Goal: Task Accomplishment & Management: Use online tool/utility

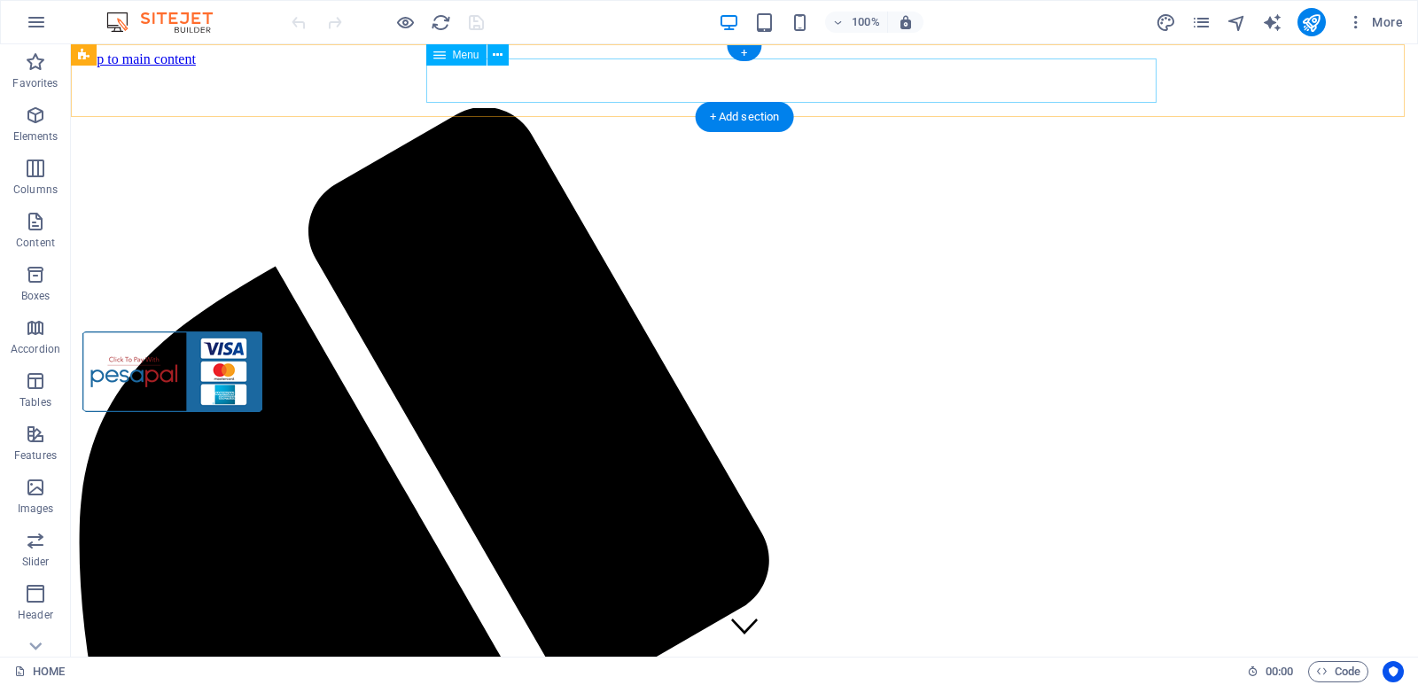
select select "14"
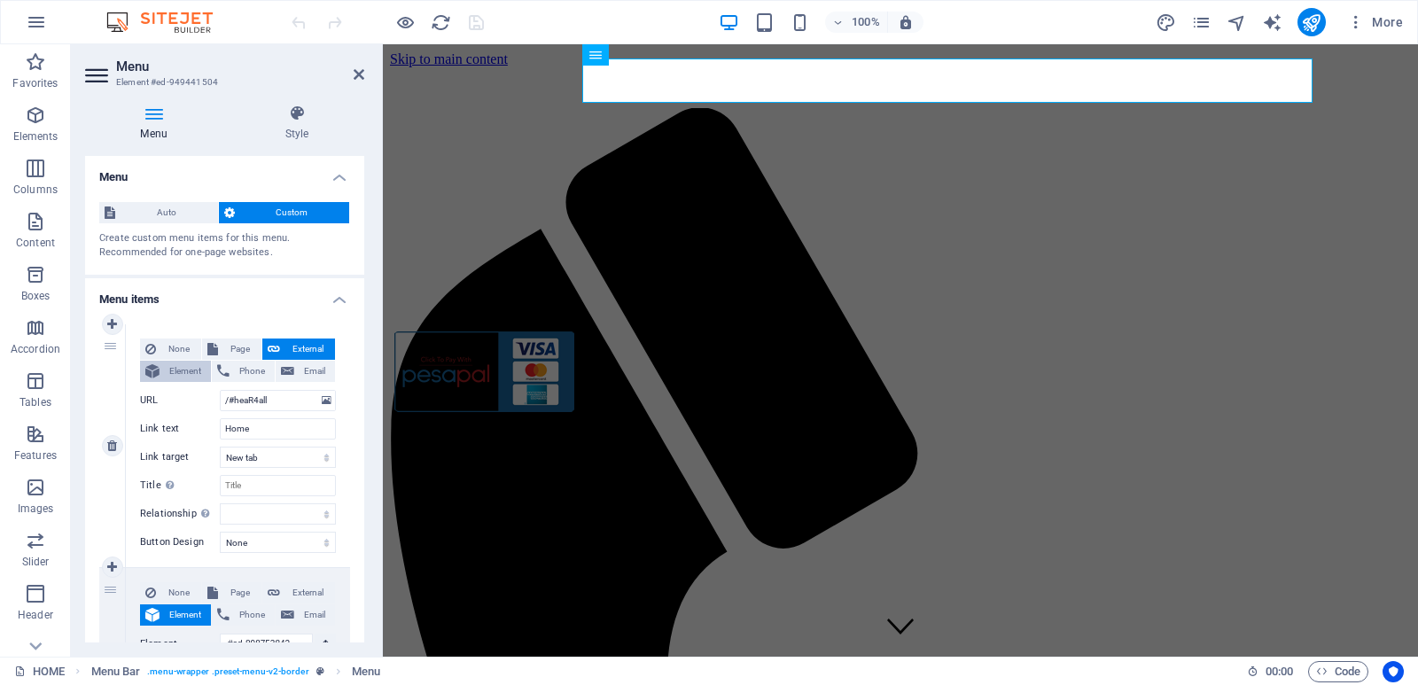
click at [195, 373] on span "Element" at bounding box center [185, 371] width 41 height 21
select select
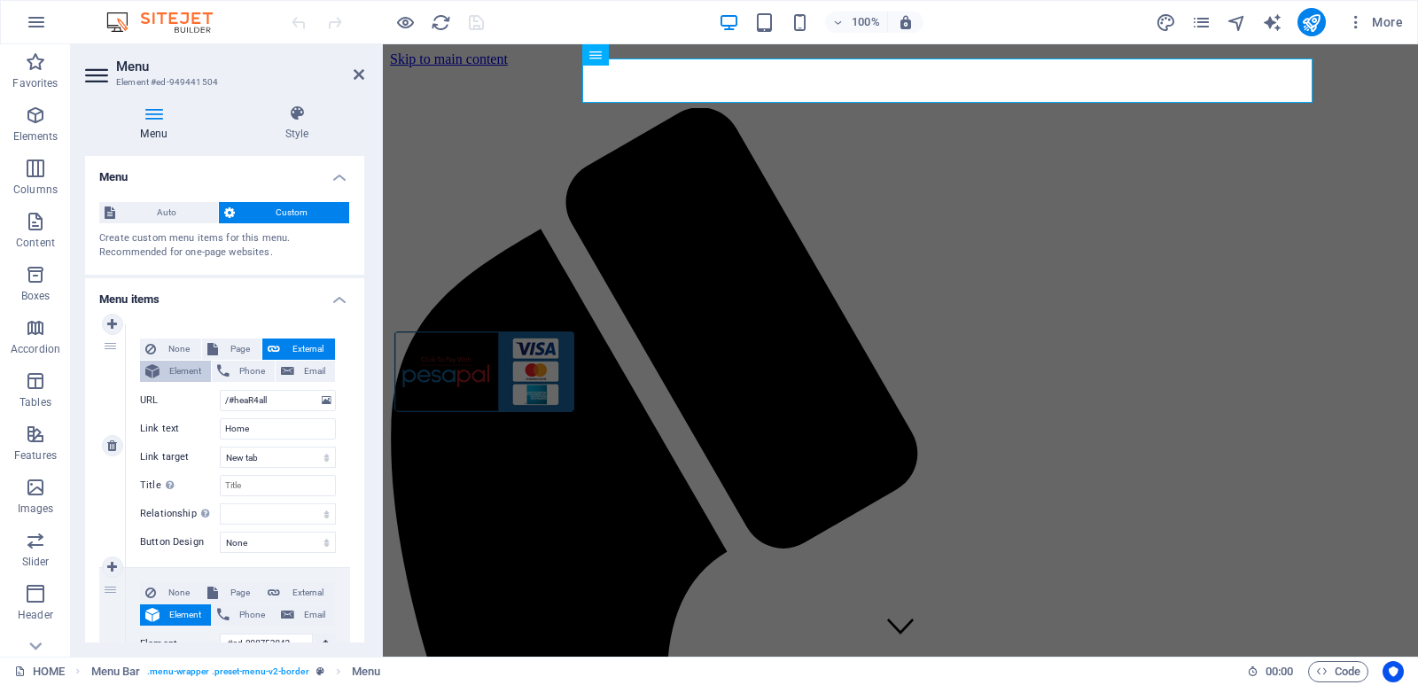
select select
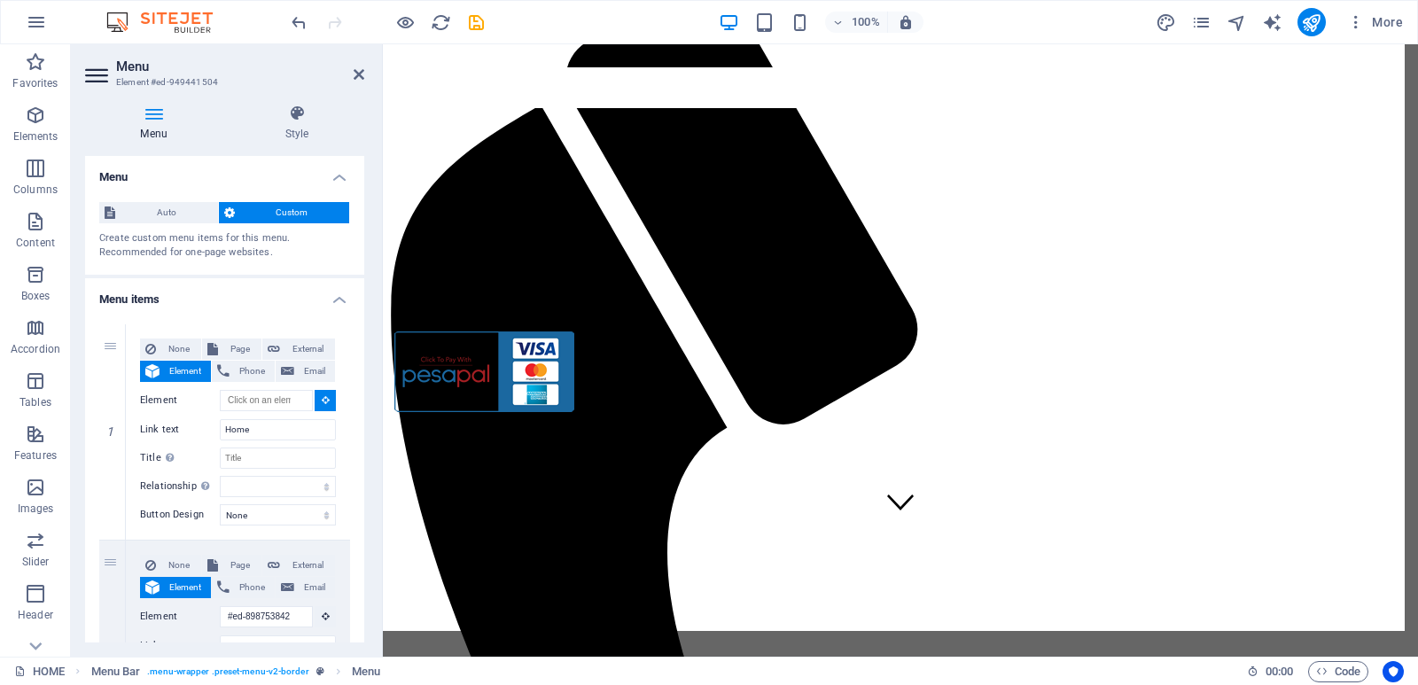
scroll to position [89, 0]
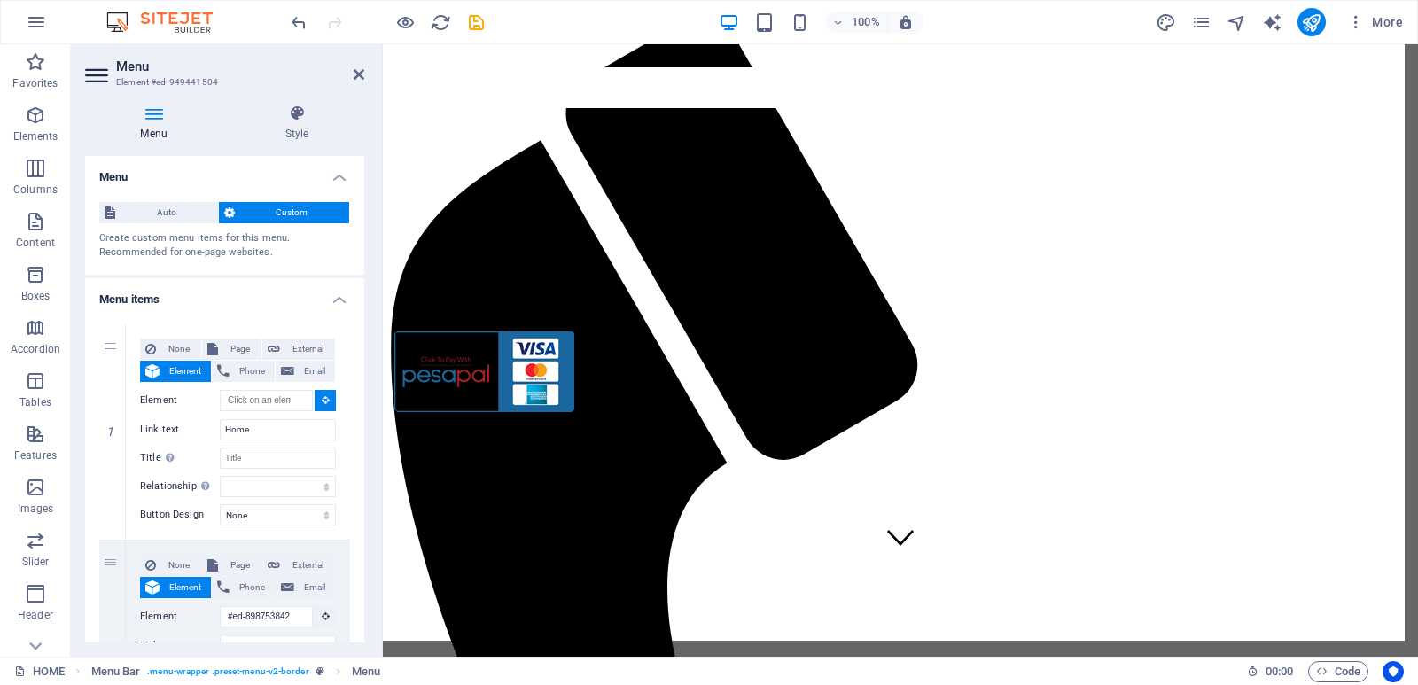
type input "#ed-898753896"
select select
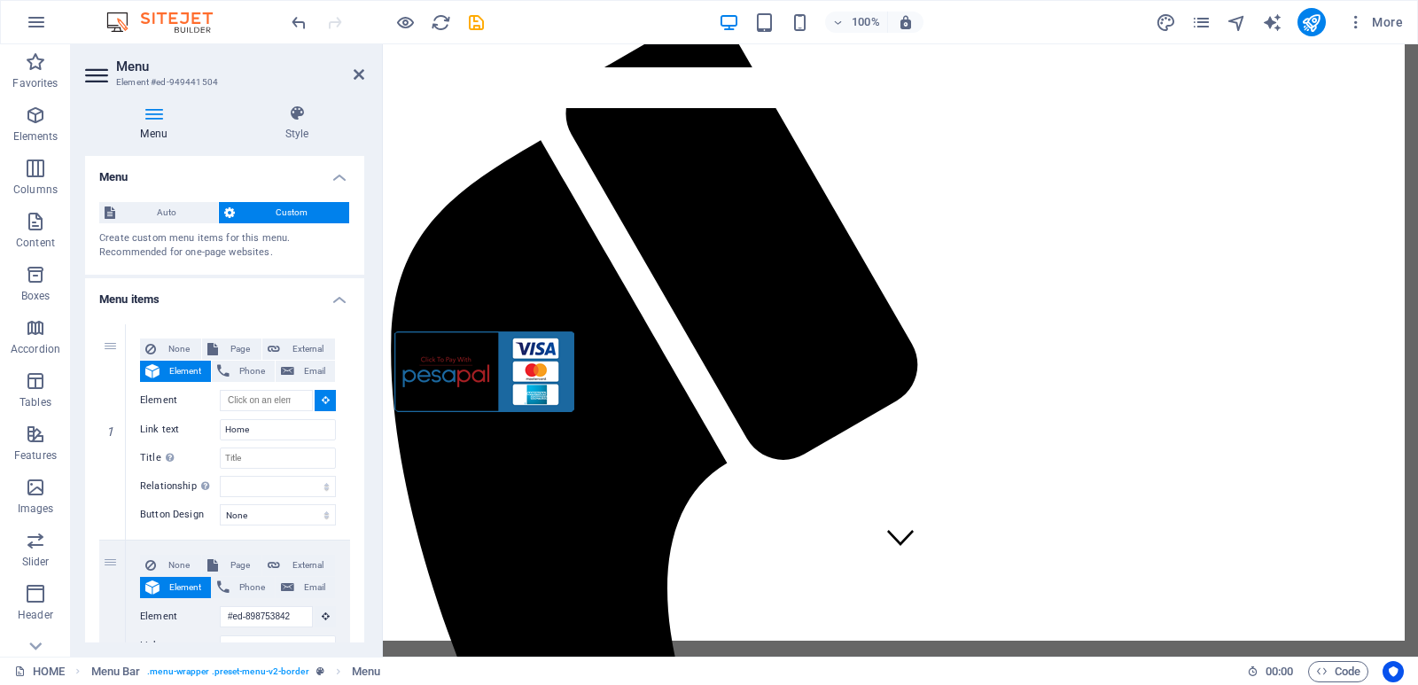
select select
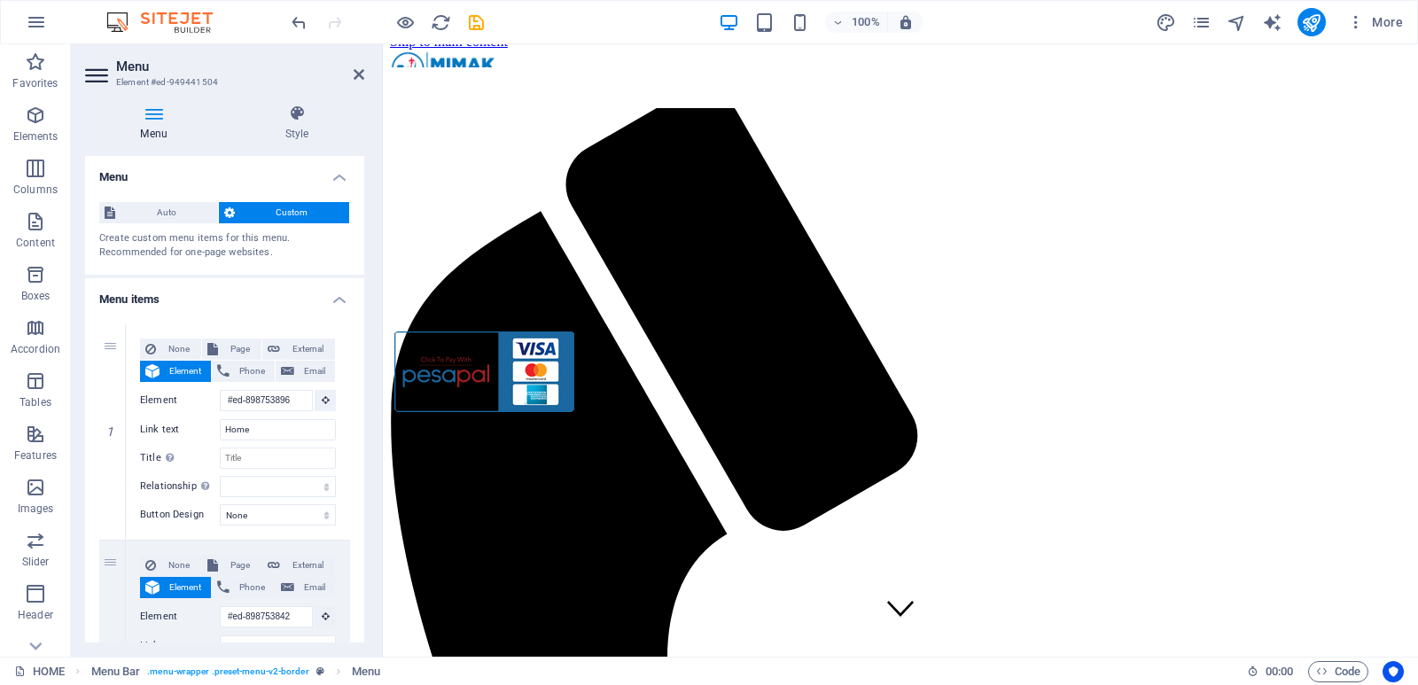
scroll to position [0, 0]
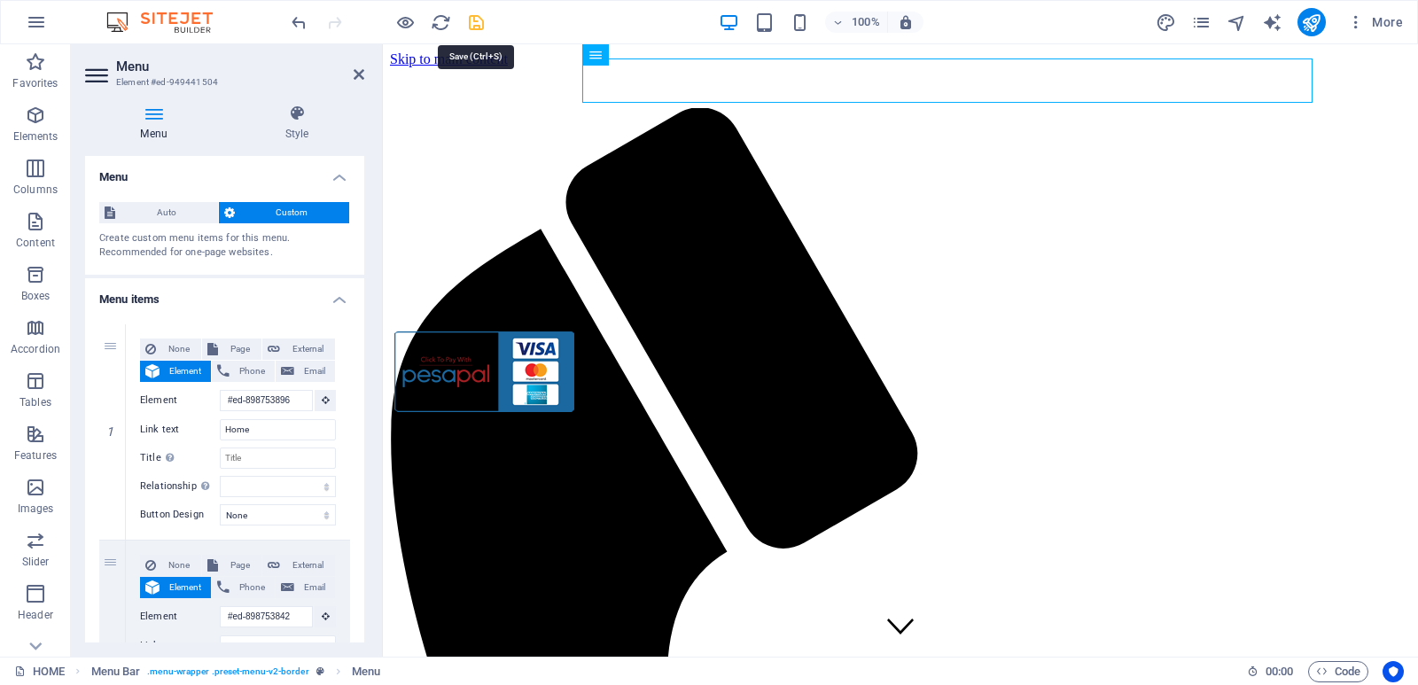
click at [472, 31] on icon "save" at bounding box center [476, 22] width 20 height 20
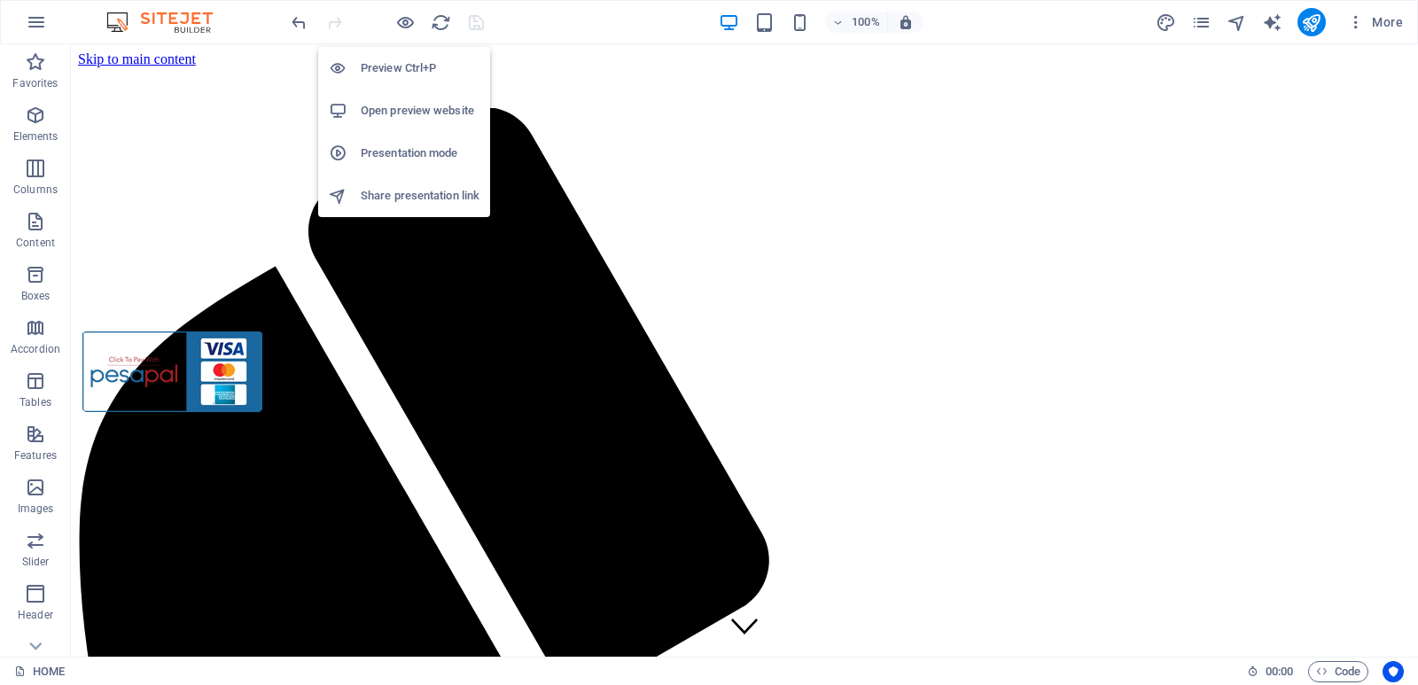
click at [400, 105] on h6 "Open preview website" at bounding box center [420, 110] width 119 height 21
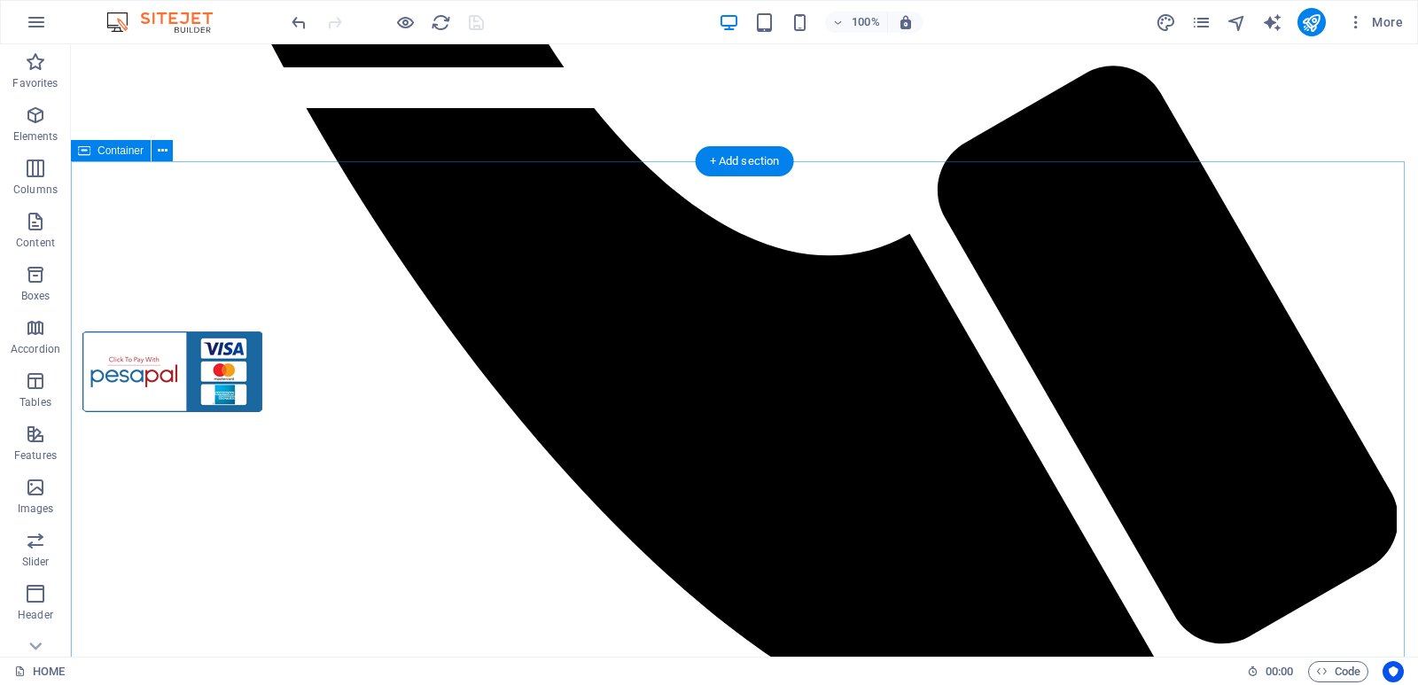
scroll to position [1149, 0]
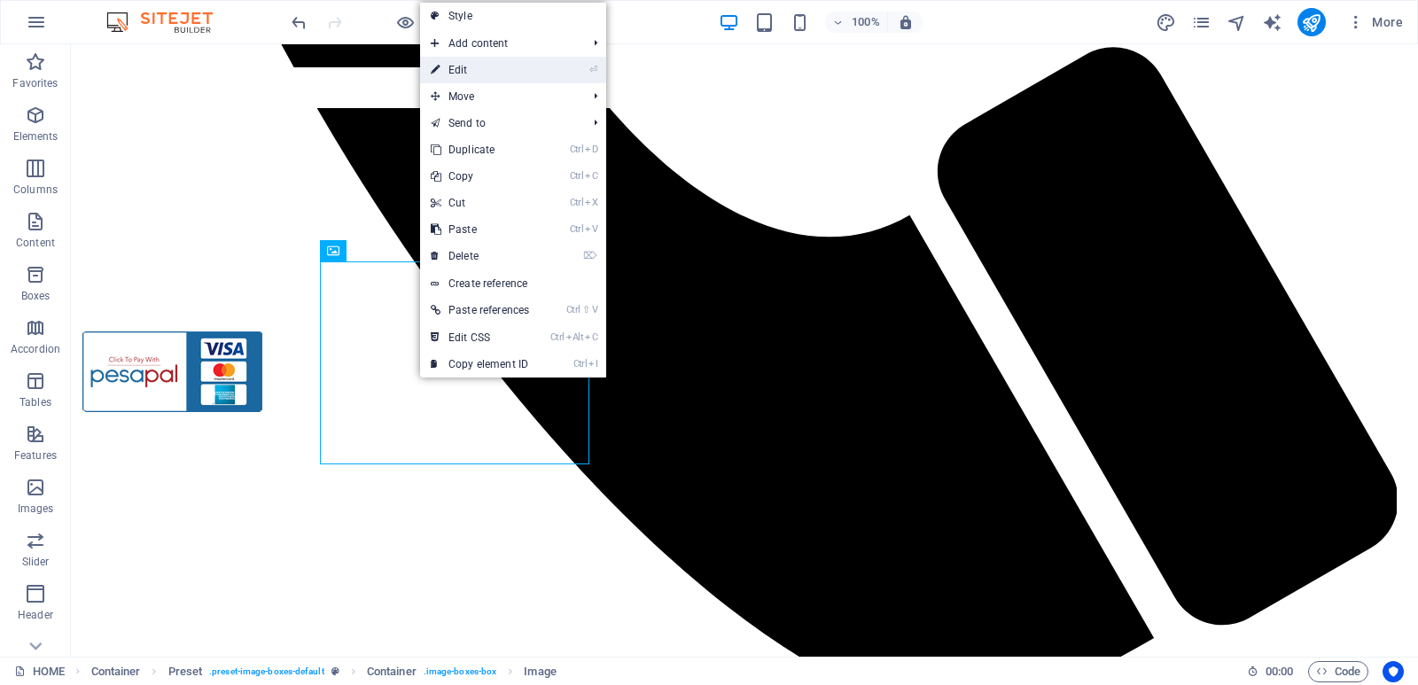
click at [485, 72] on link "⏎ Edit" at bounding box center [480, 70] width 120 height 27
select select "%"
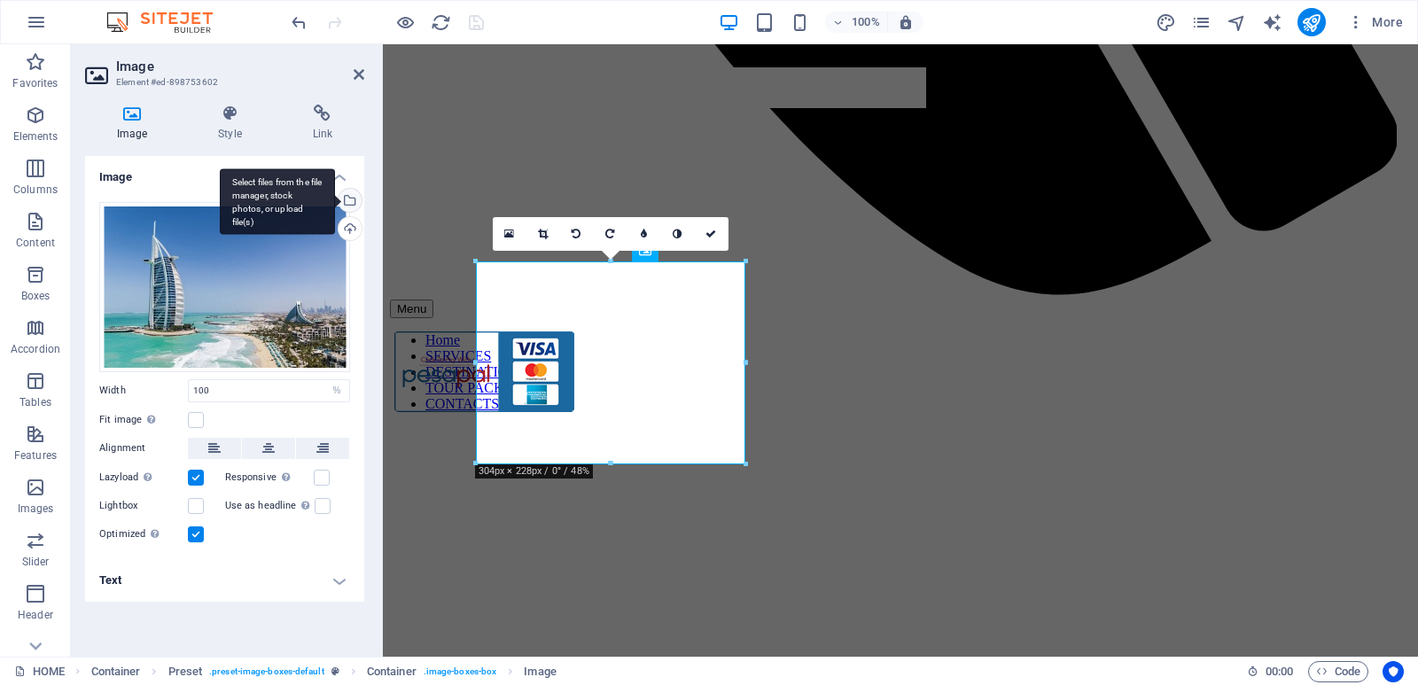
click at [354, 206] on div "Select files from the file manager, stock photos, or upload file(s)" at bounding box center [348, 202] width 27 height 27
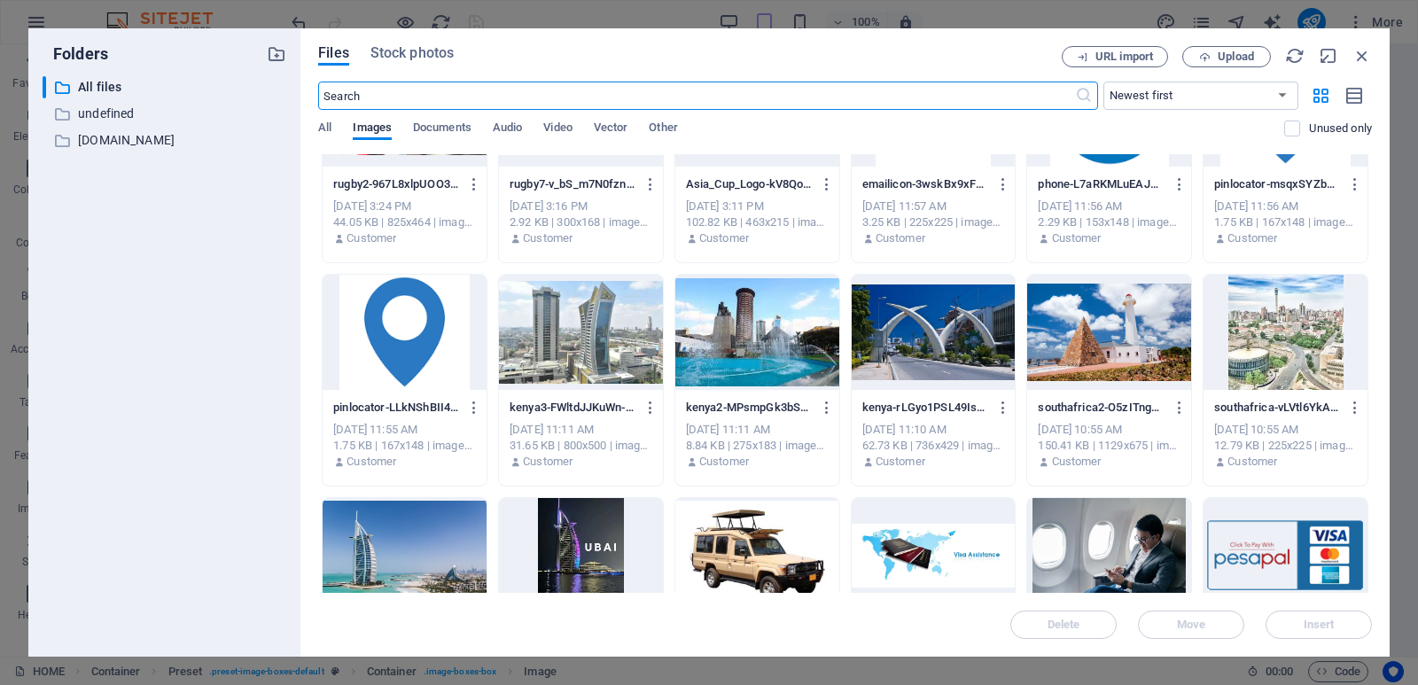
scroll to position [2203, 0]
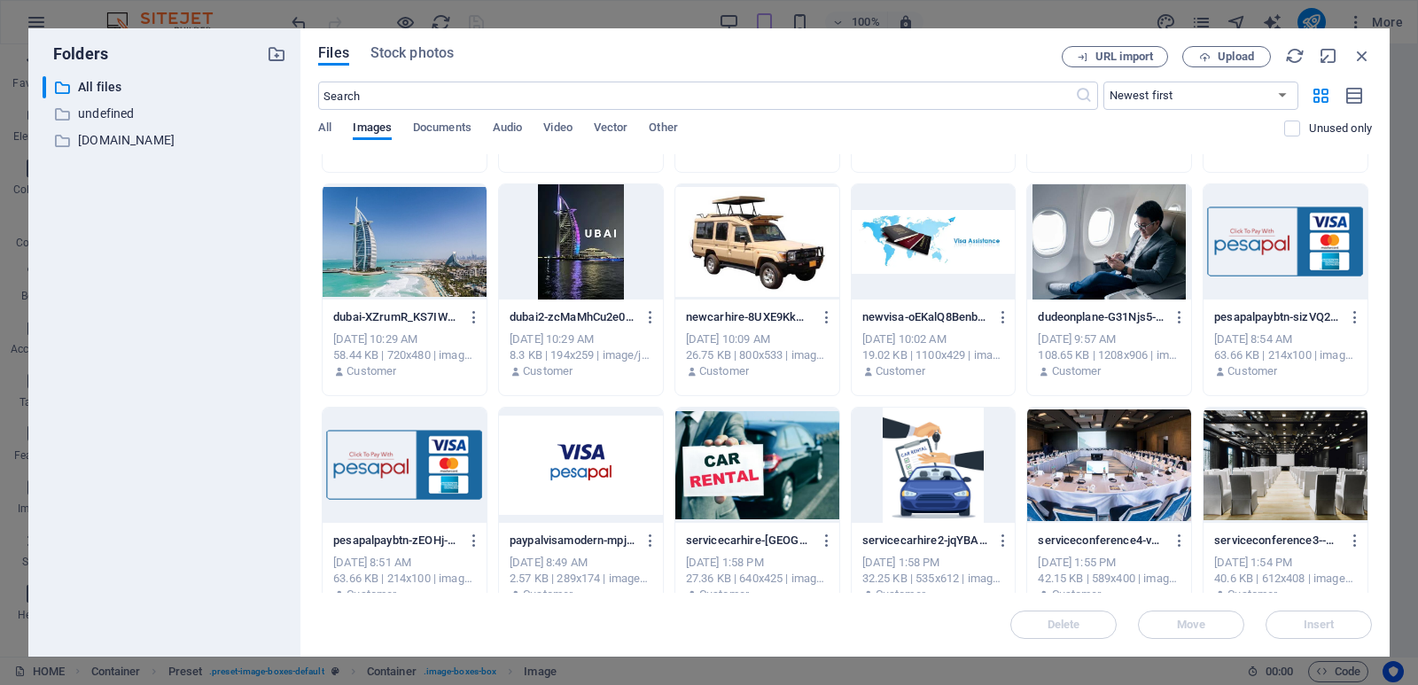
click at [590, 253] on div at bounding box center [581, 241] width 164 height 115
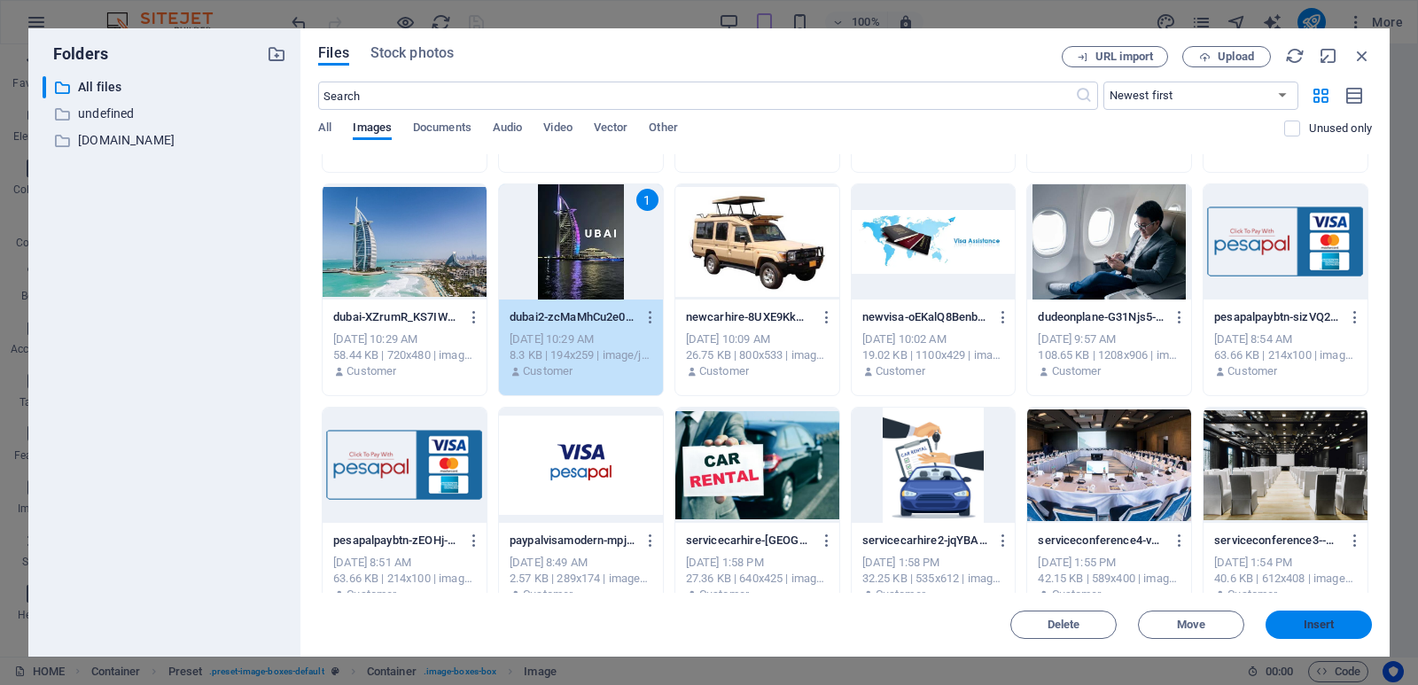
click at [1322, 610] on button "Insert" at bounding box center [1318, 624] width 106 height 28
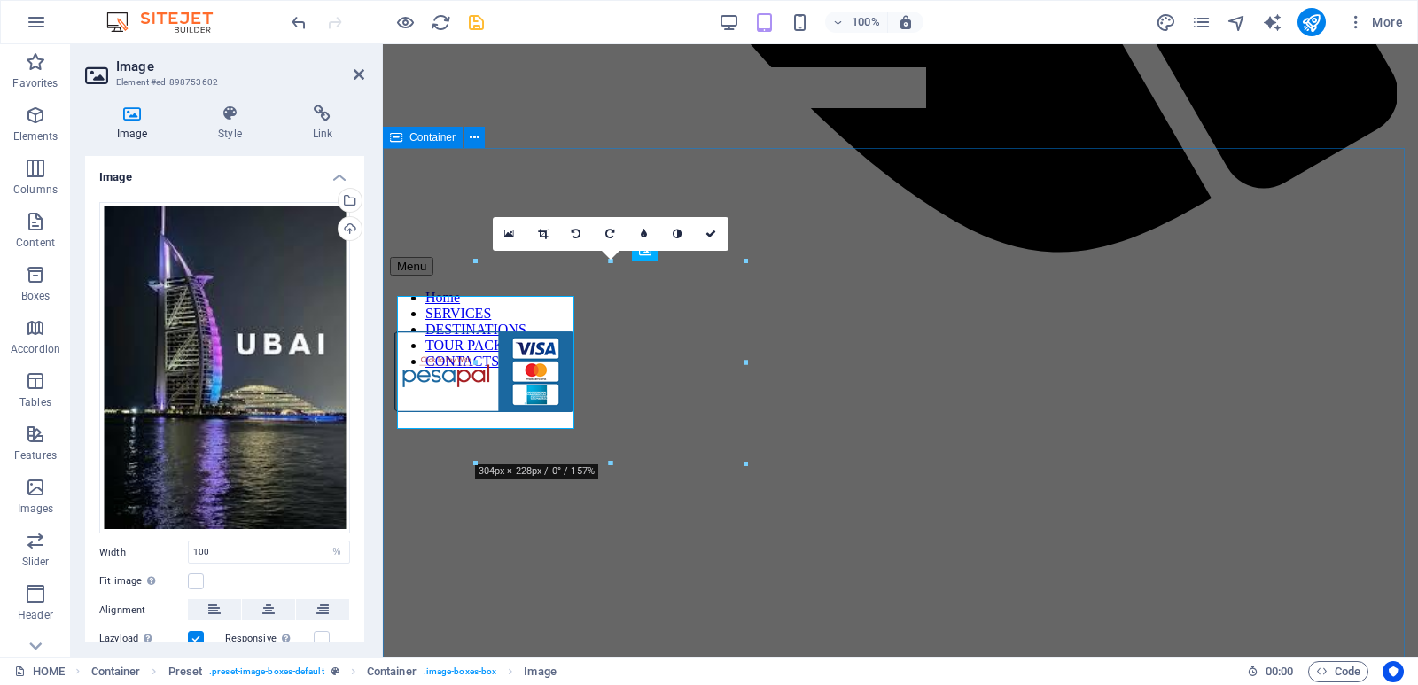
scroll to position [1149, 0]
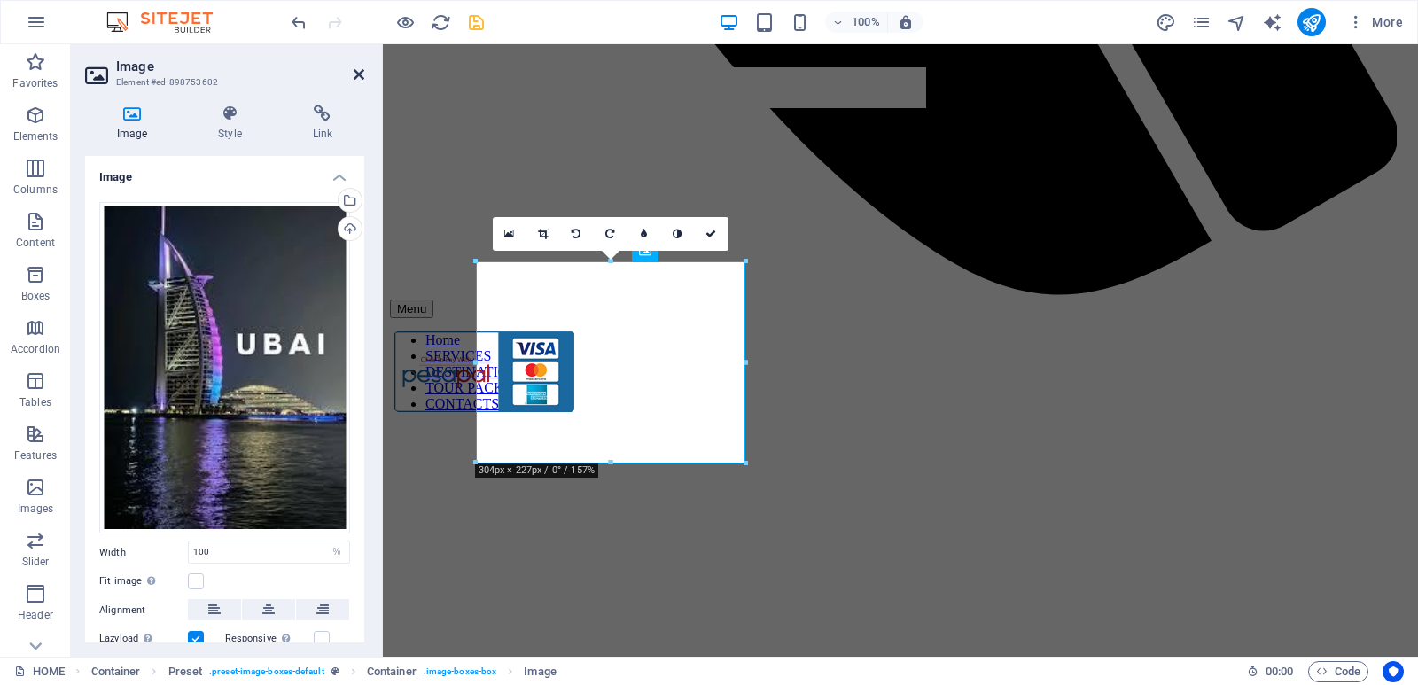
click at [357, 71] on icon at bounding box center [359, 74] width 11 height 14
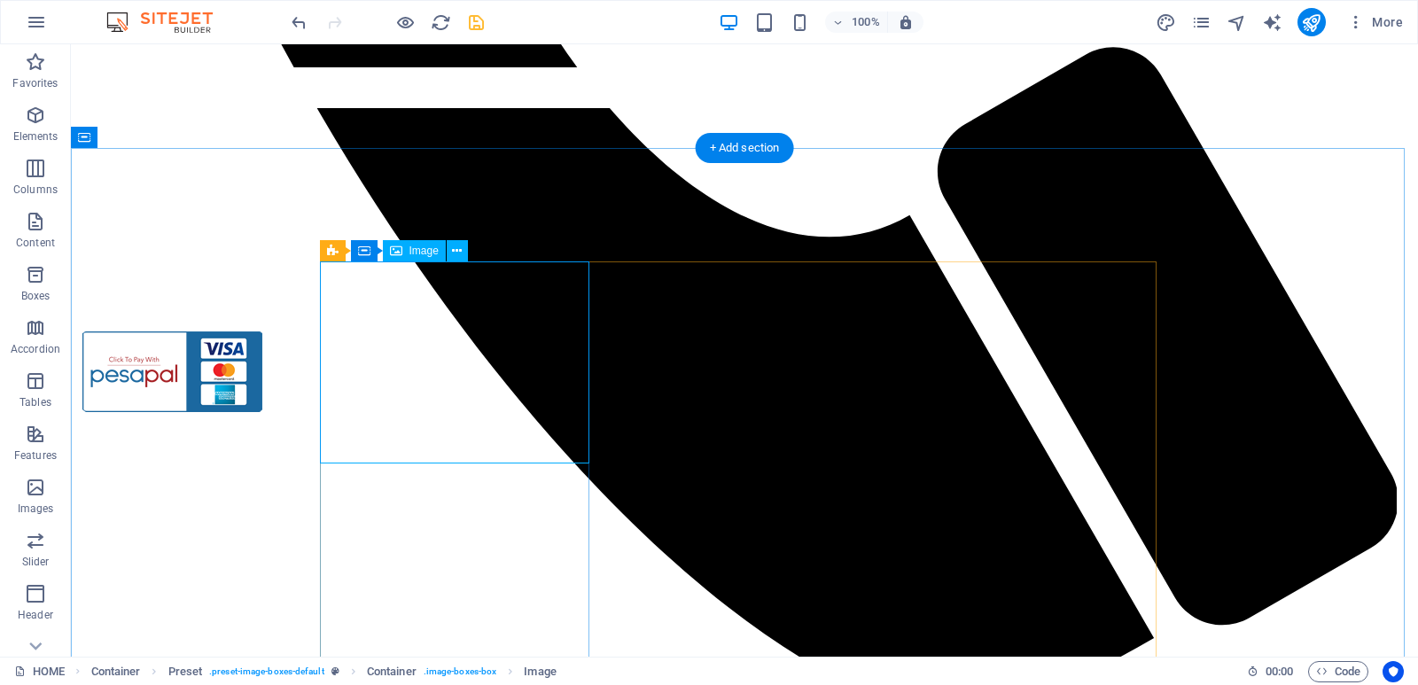
select select "%"
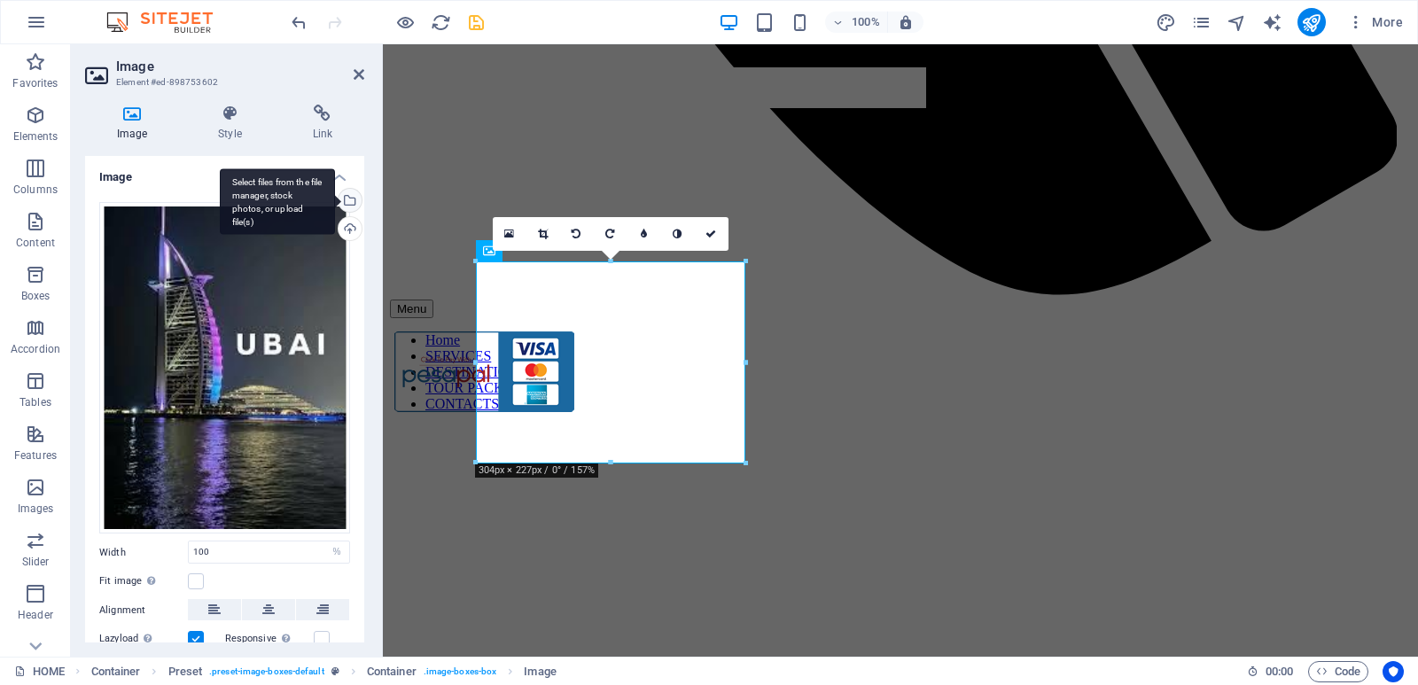
click at [350, 199] on div "Select files from the file manager, stock photos, or upload file(s)" at bounding box center [348, 202] width 27 height 27
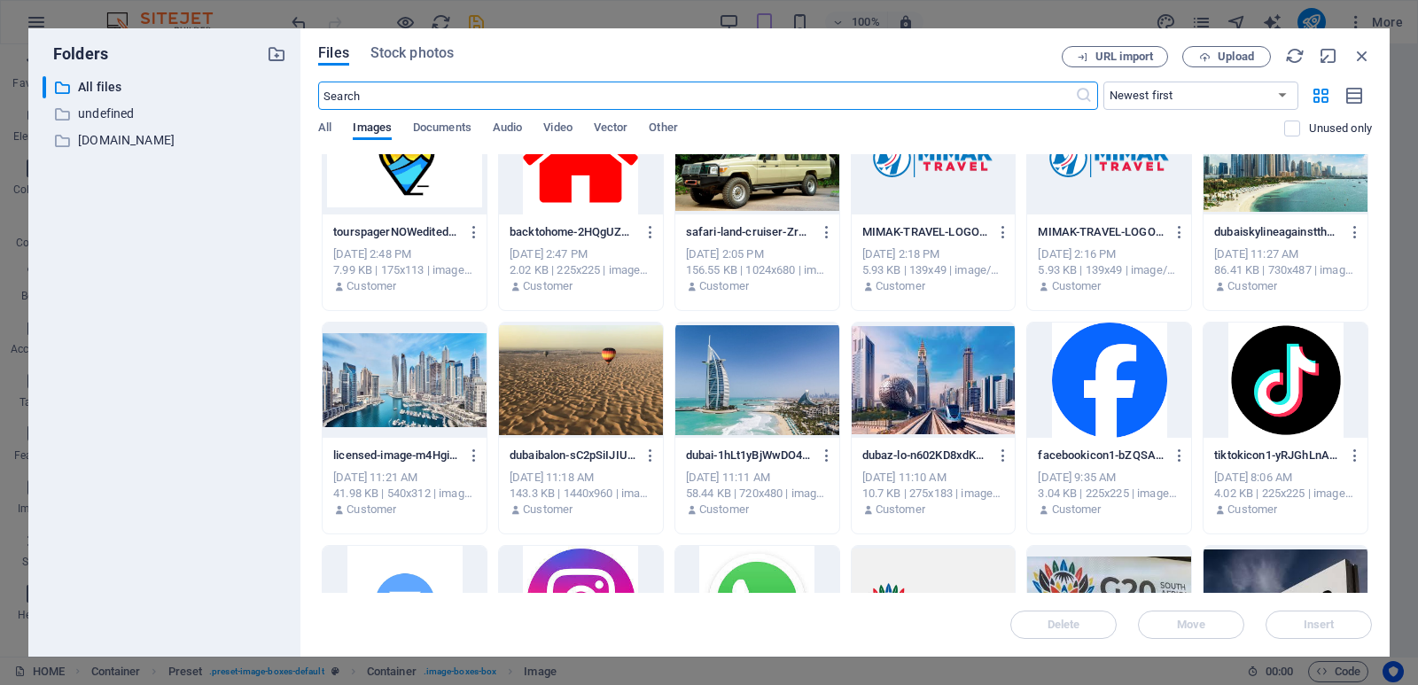
scroll to position [1199, 0]
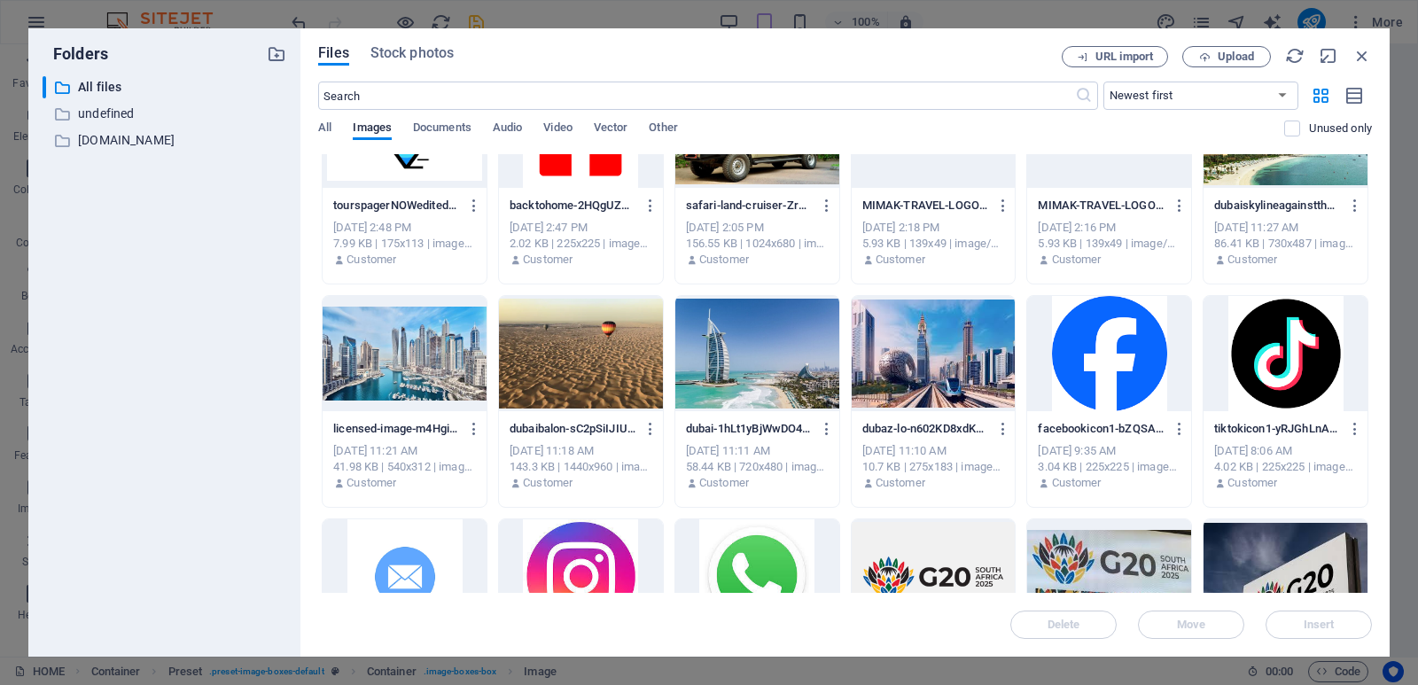
click at [753, 347] on div at bounding box center [757, 353] width 164 height 115
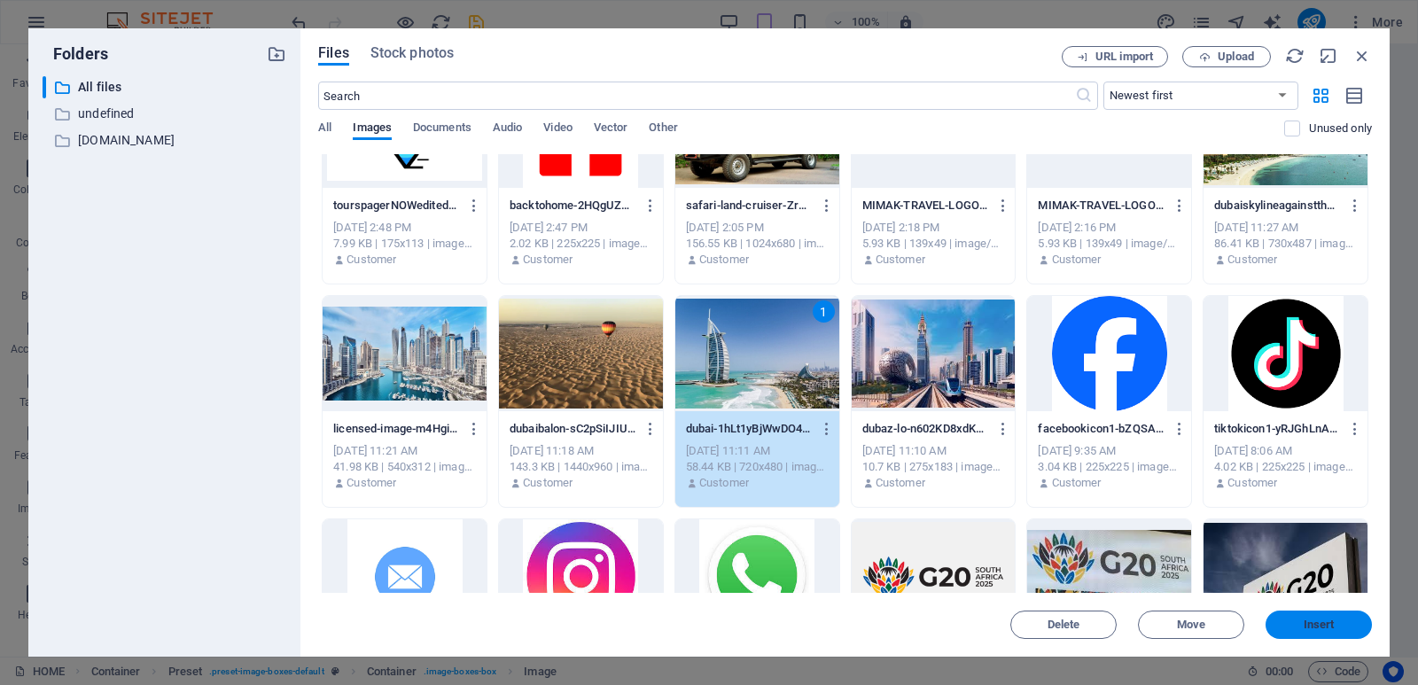
click at [1324, 619] on span "Insert" at bounding box center [1318, 624] width 31 height 11
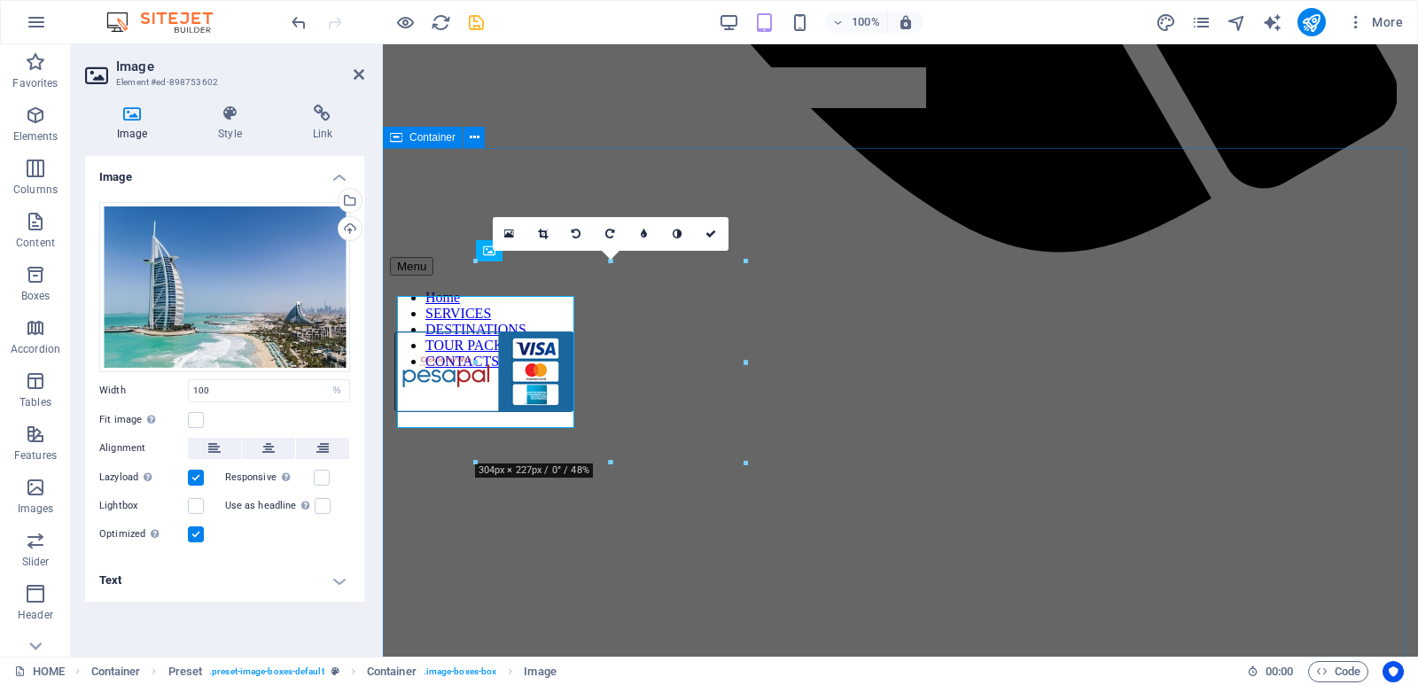
scroll to position [1149, 0]
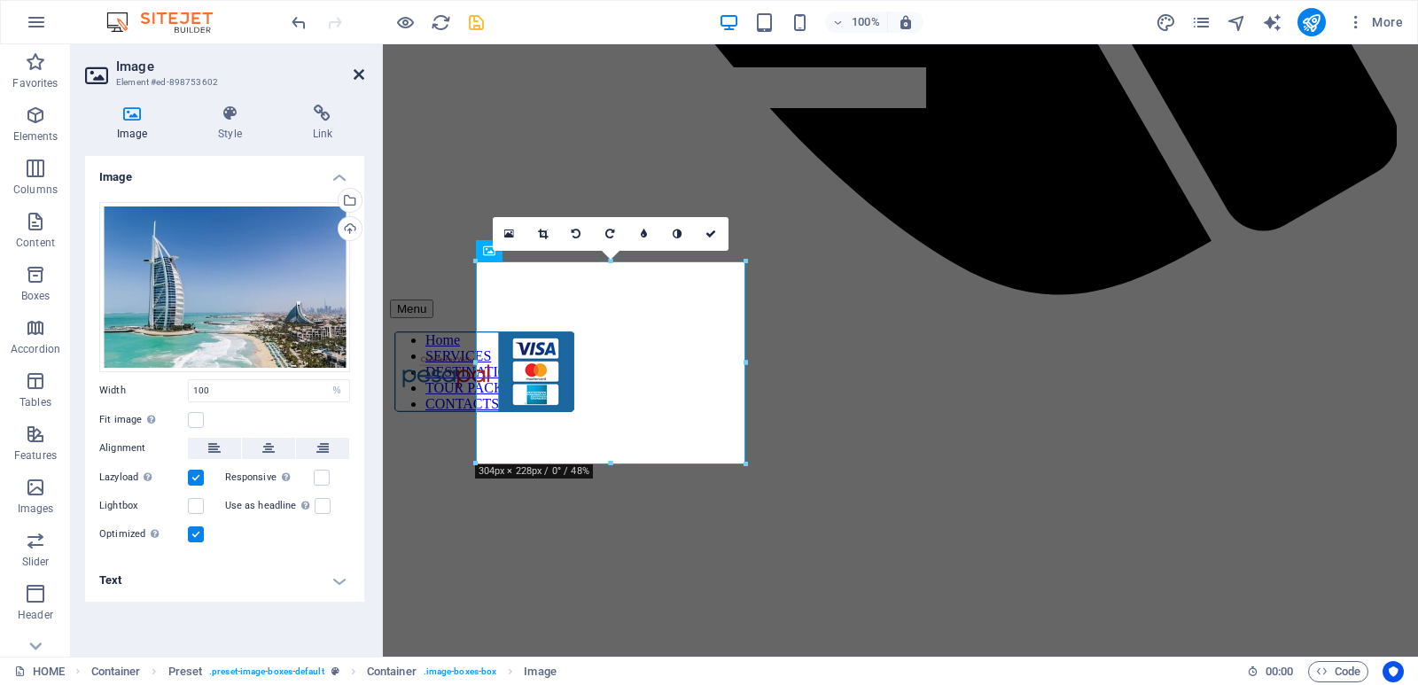
click at [361, 75] on icon at bounding box center [359, 74] width 11 height 14
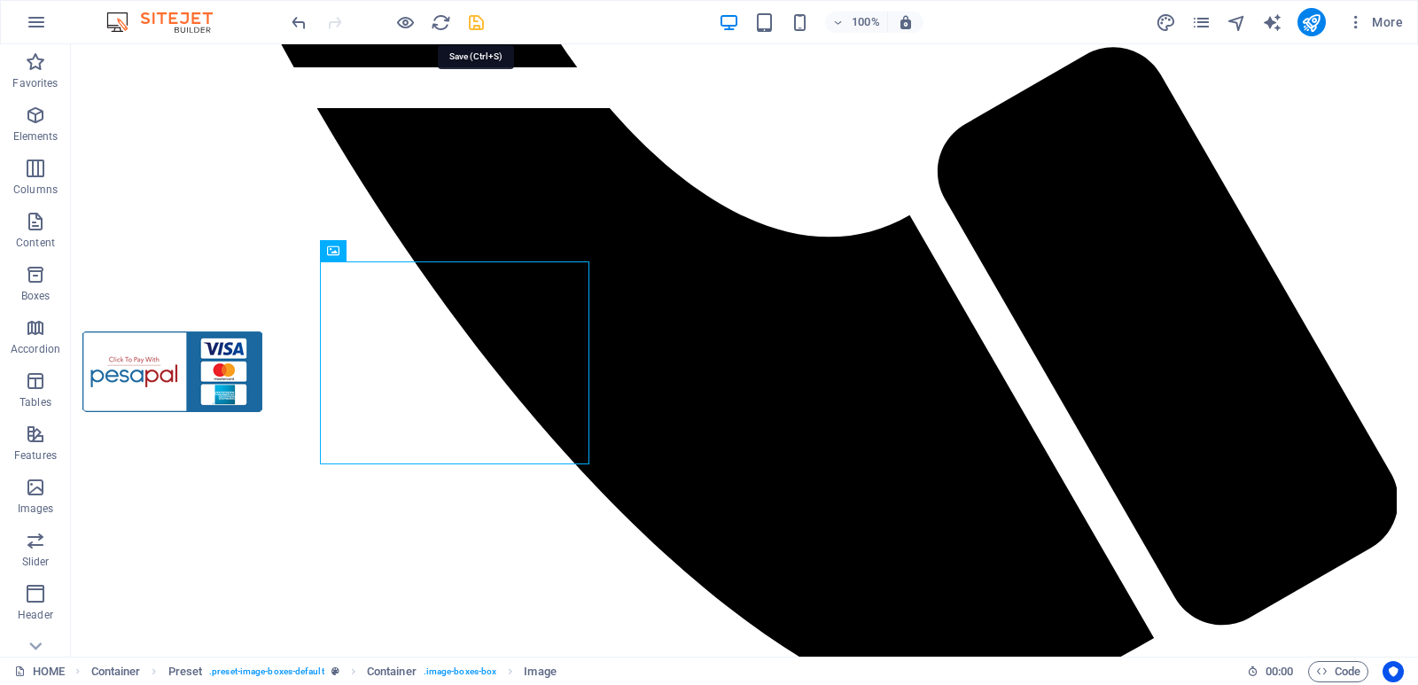
click at [484, 20] on icon "save" at bounding box center [476, 22] width 20 height 20
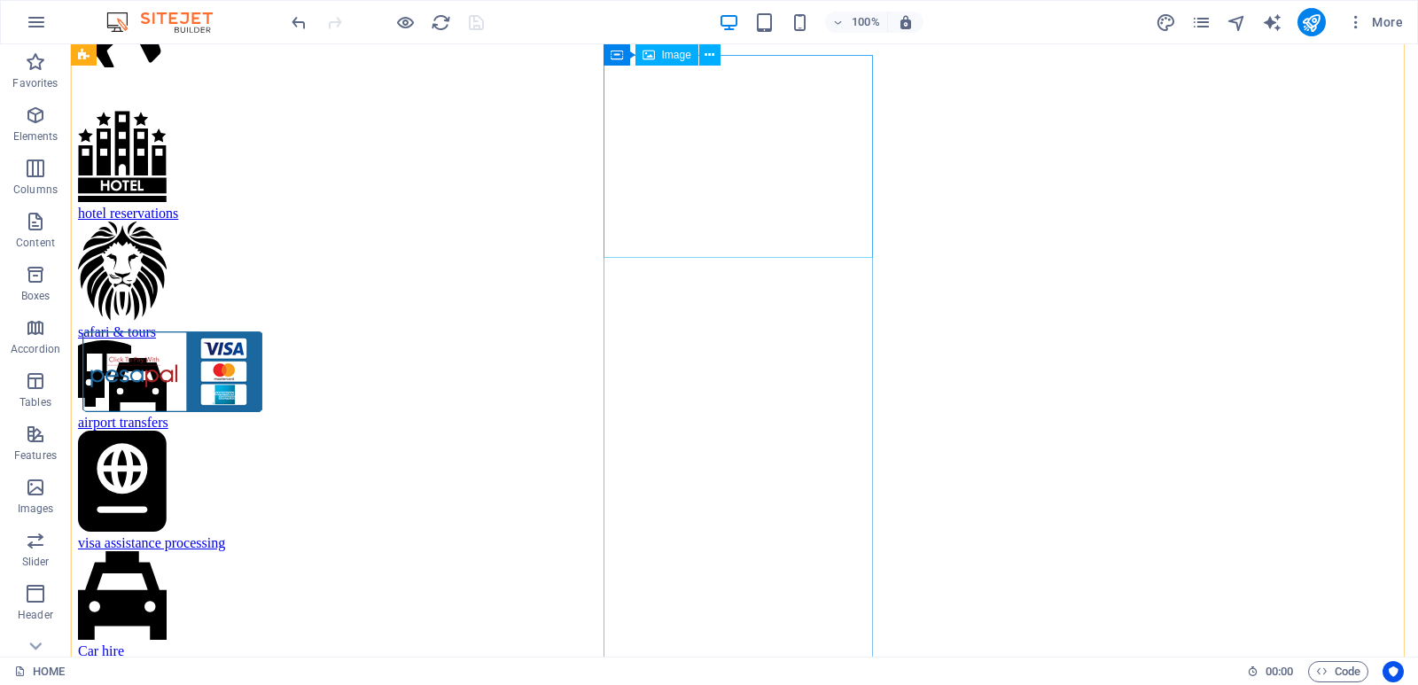
scroll to position [2687, 0]
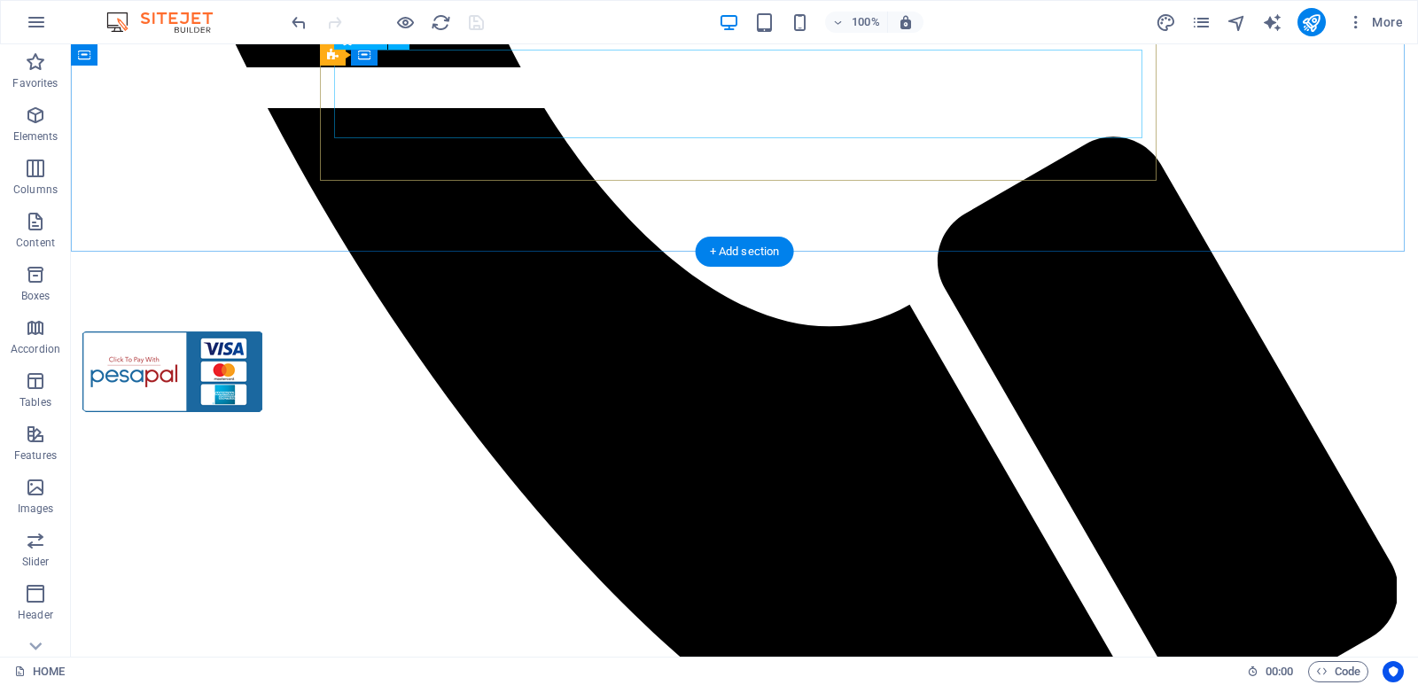
scroll to position [1063, 0]
